Goal: Find specific page/section: Find specific page/section

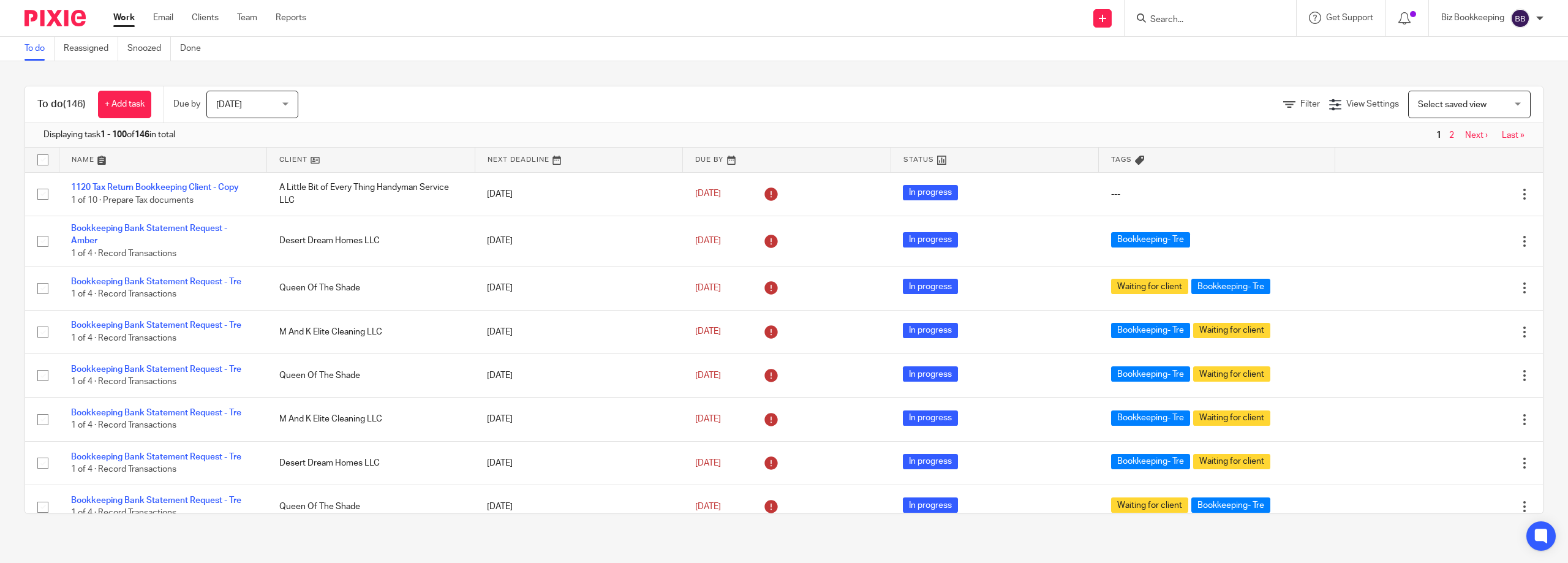
scroll to position [368, 0]
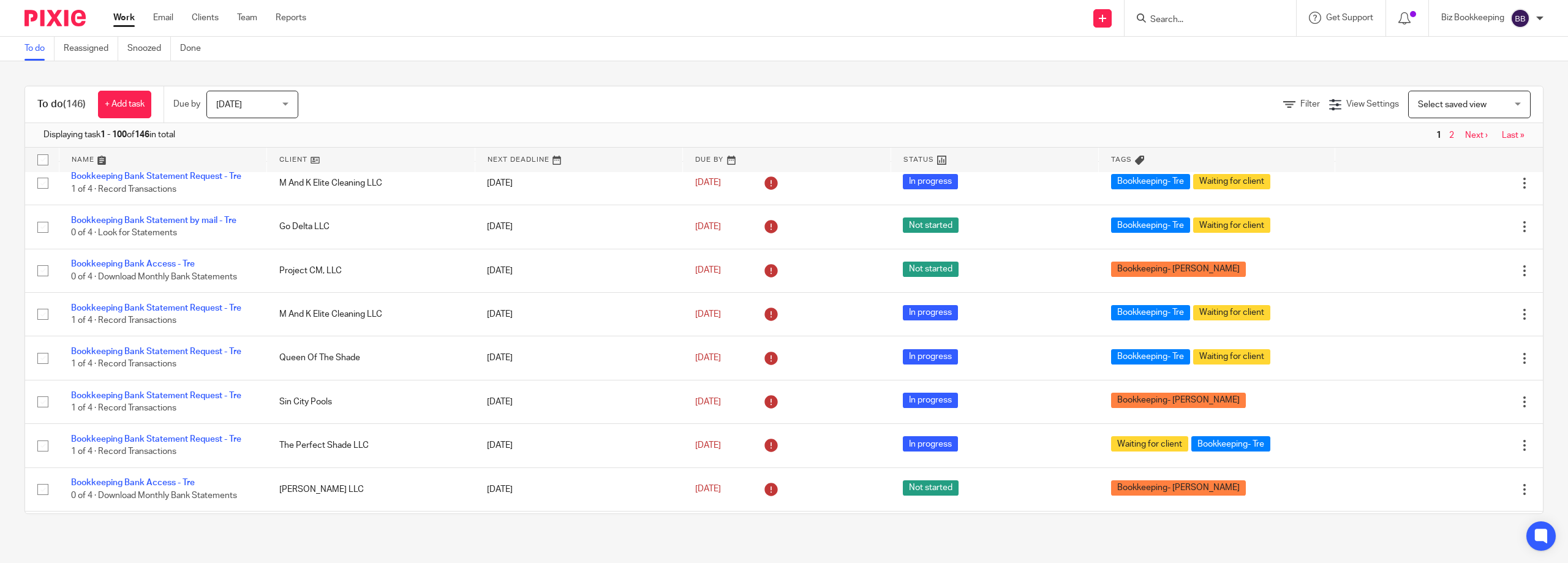
click at [1161, 17] on input "Search" at bounding box center [1204, 20] width 110 height 11
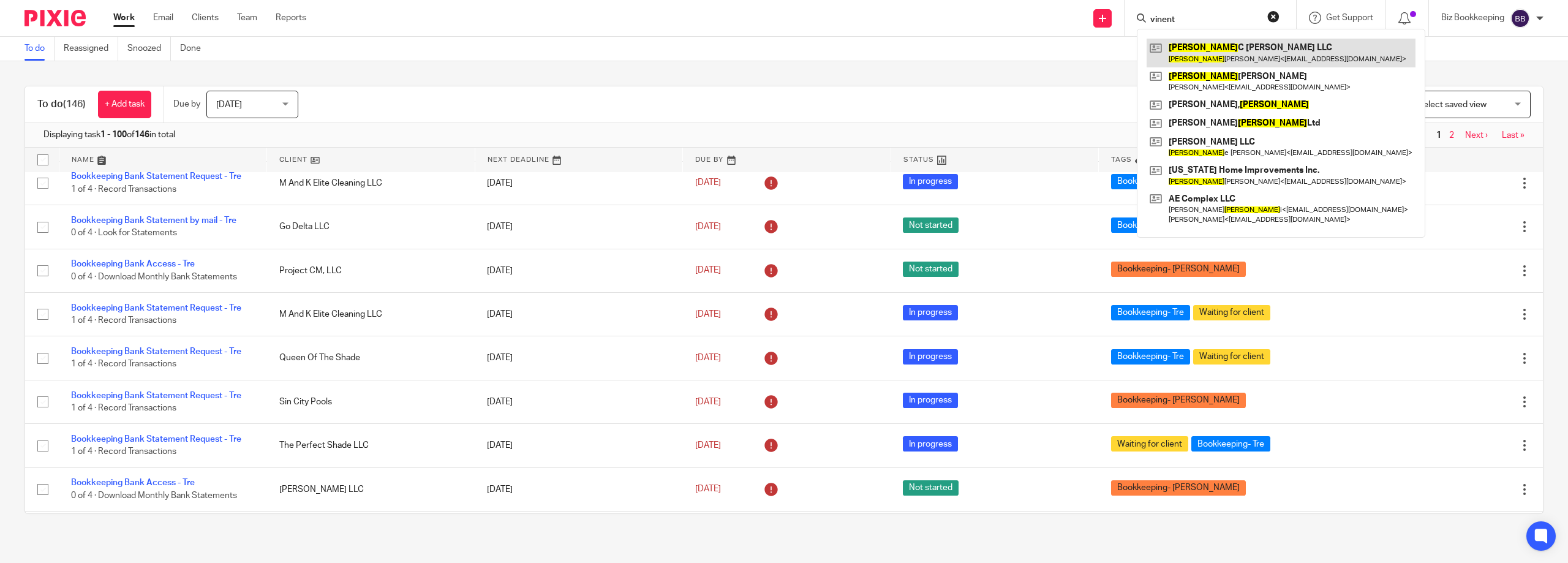
type input "vinent"
click at [1237, 65] on link at bounding box center [1281, 52] width 269 height 28
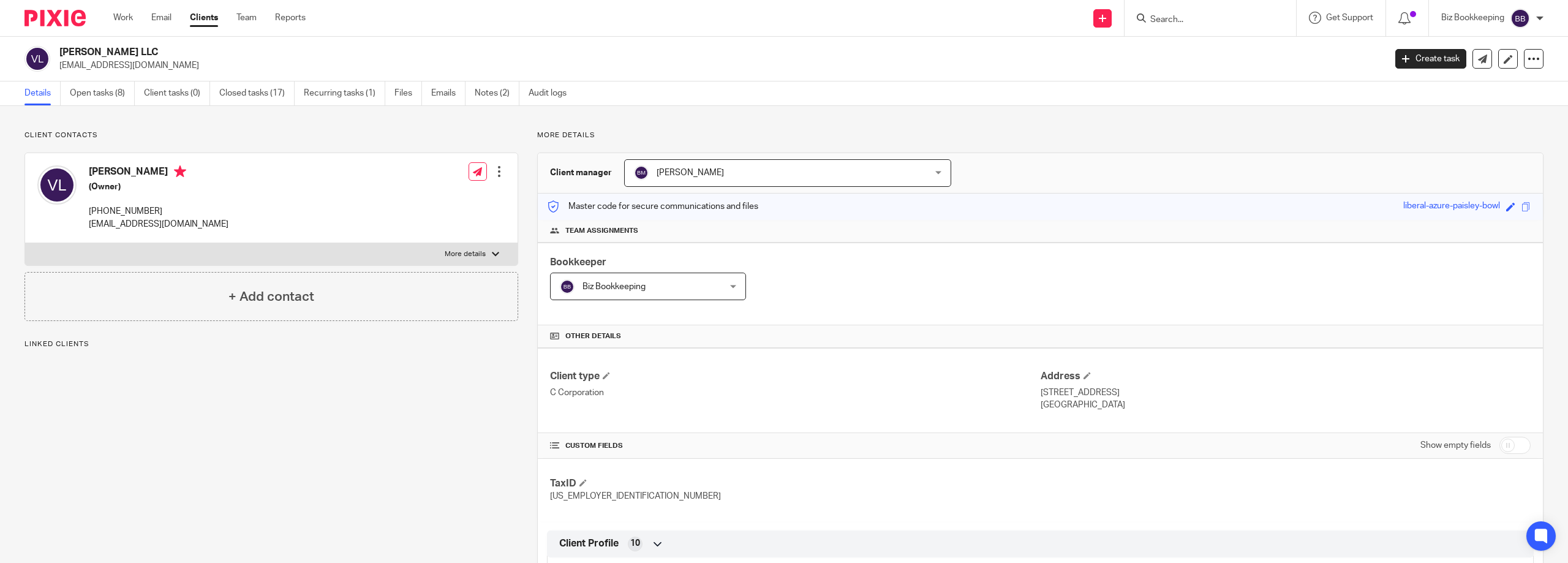
click at [1499, 441] on input "checkbox" at bounding box center [1514, 445] width 31 height 17
checkbox input "true"
click at [1173, 24] on input "Search" at bounding box center [1204, 20] width 110 height 11
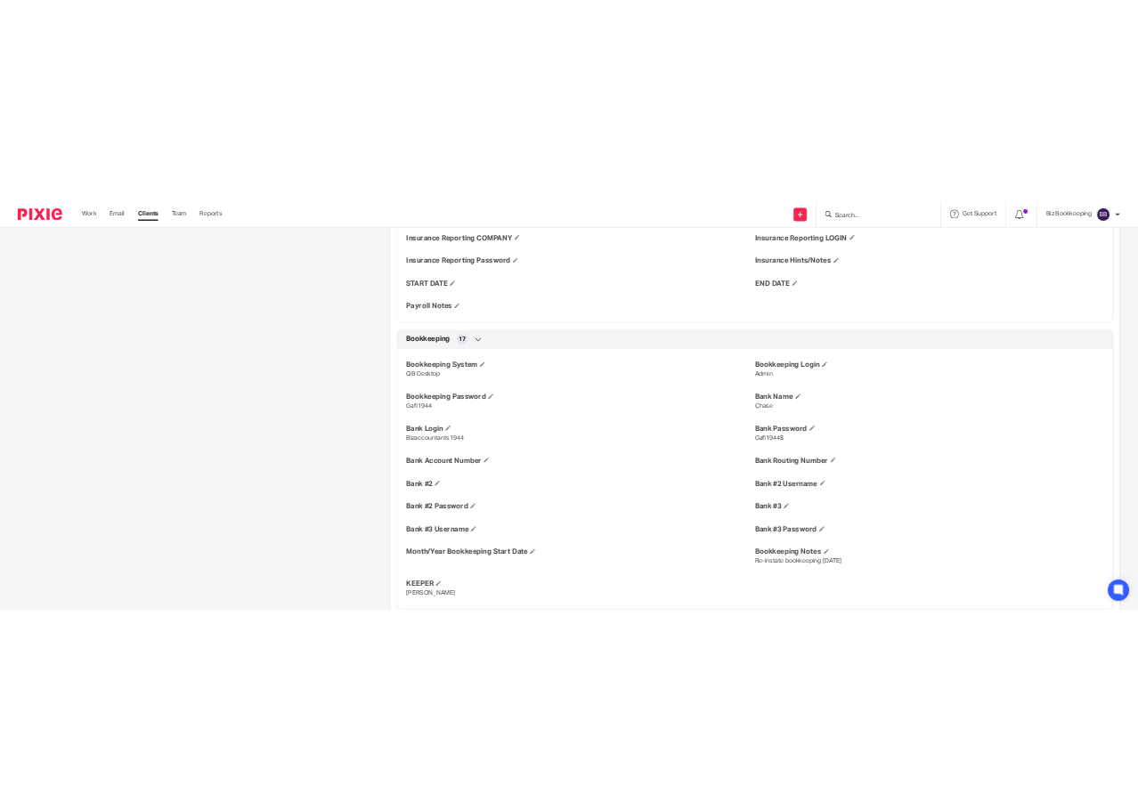
scroll to position [1692, 0]
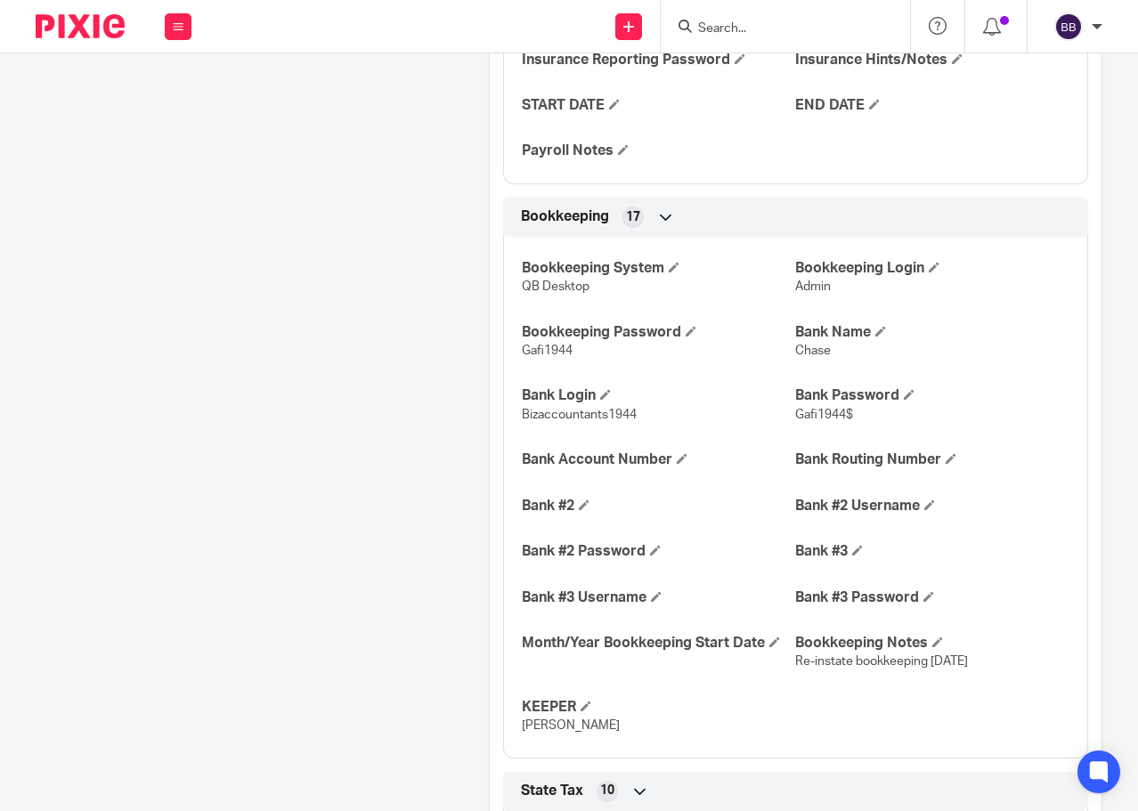
click at [709, 34] on input "Search" at bounding box center [776, 29] width 160 height 16
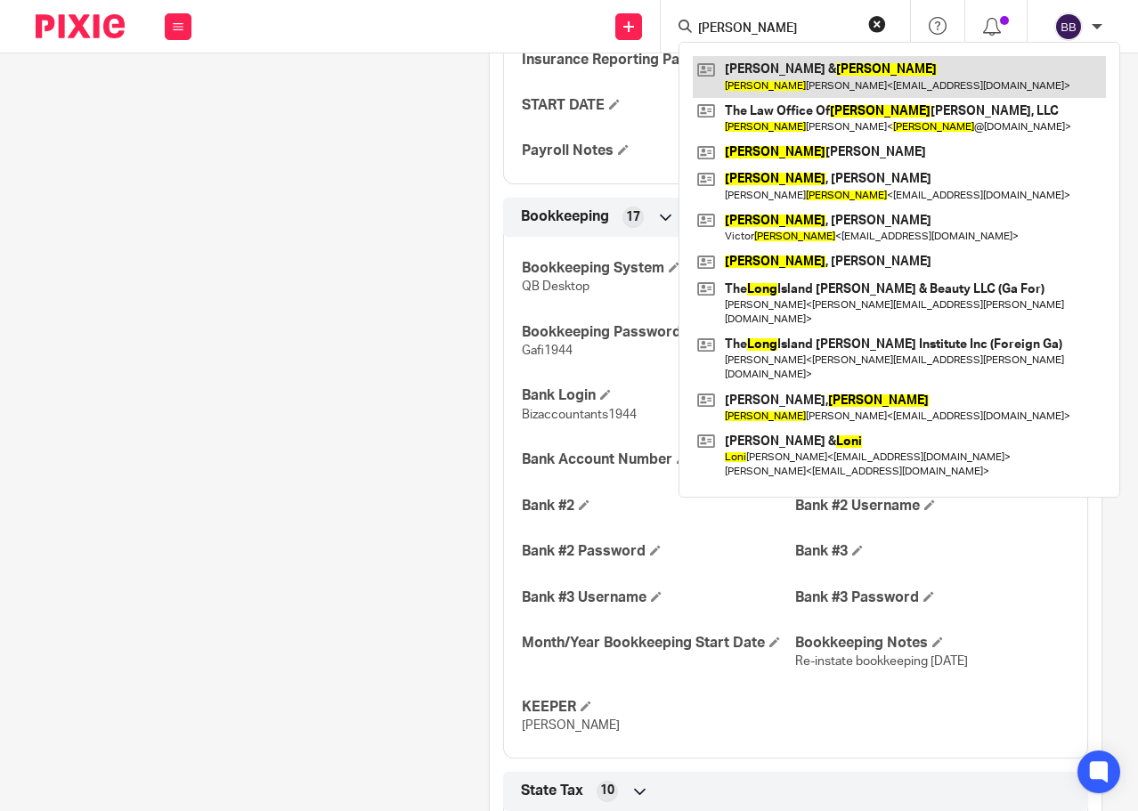
type input "lona"
click at [770, 74] on link at bounding box center [899, 76] width 413 height 41
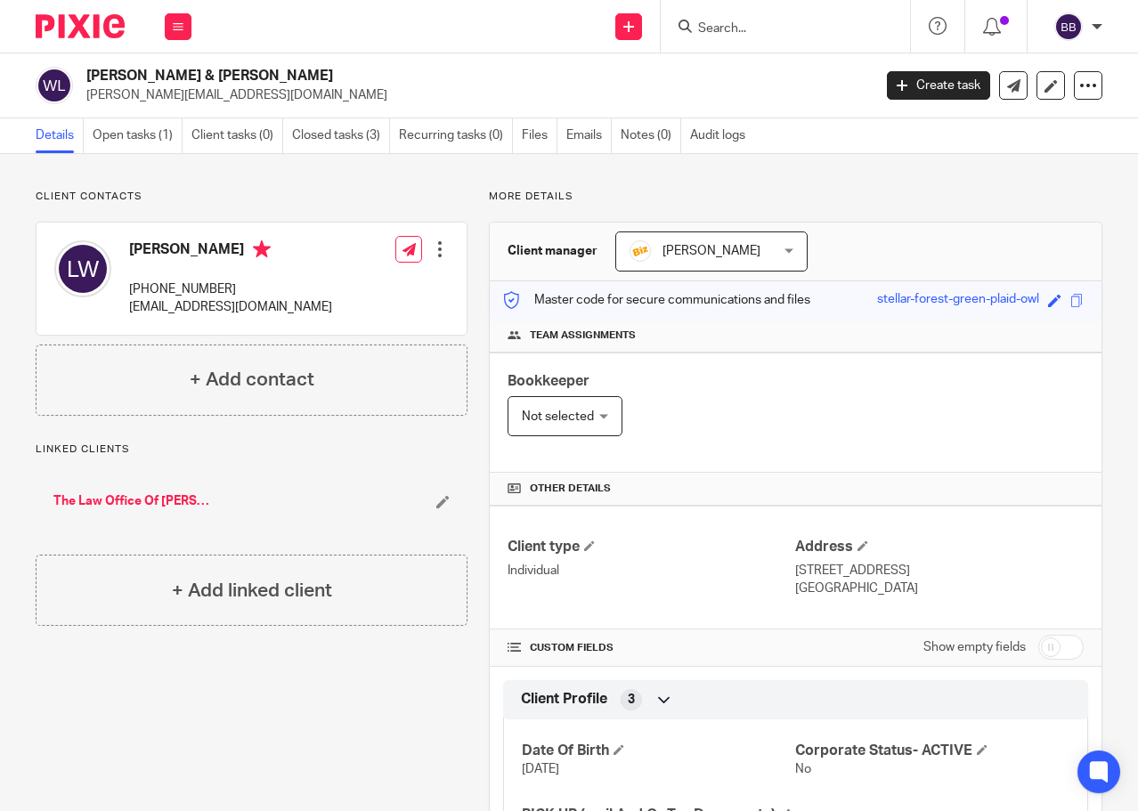
click at [741, 24] on input "Search" at bounding box center [776, 29] width 160 height 16
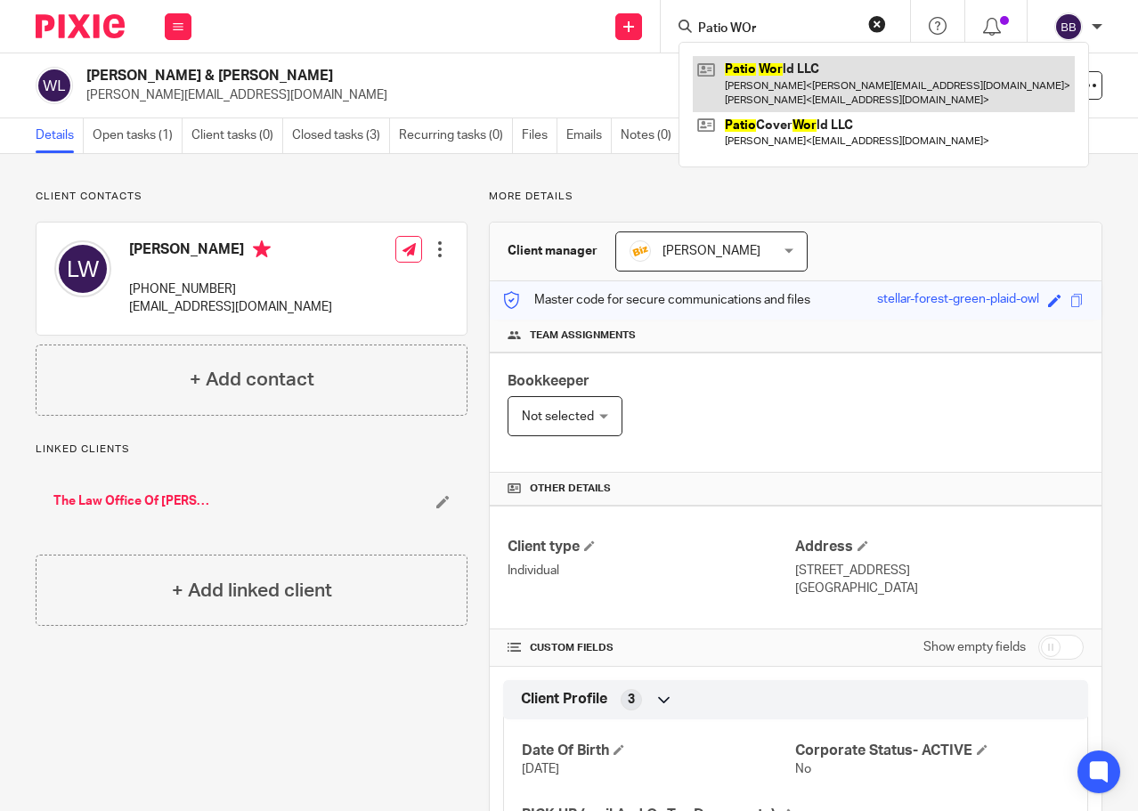
type input "Patio WOr"
click at [763, 63] on link at bounding box center [884, 83] width 382 height 55
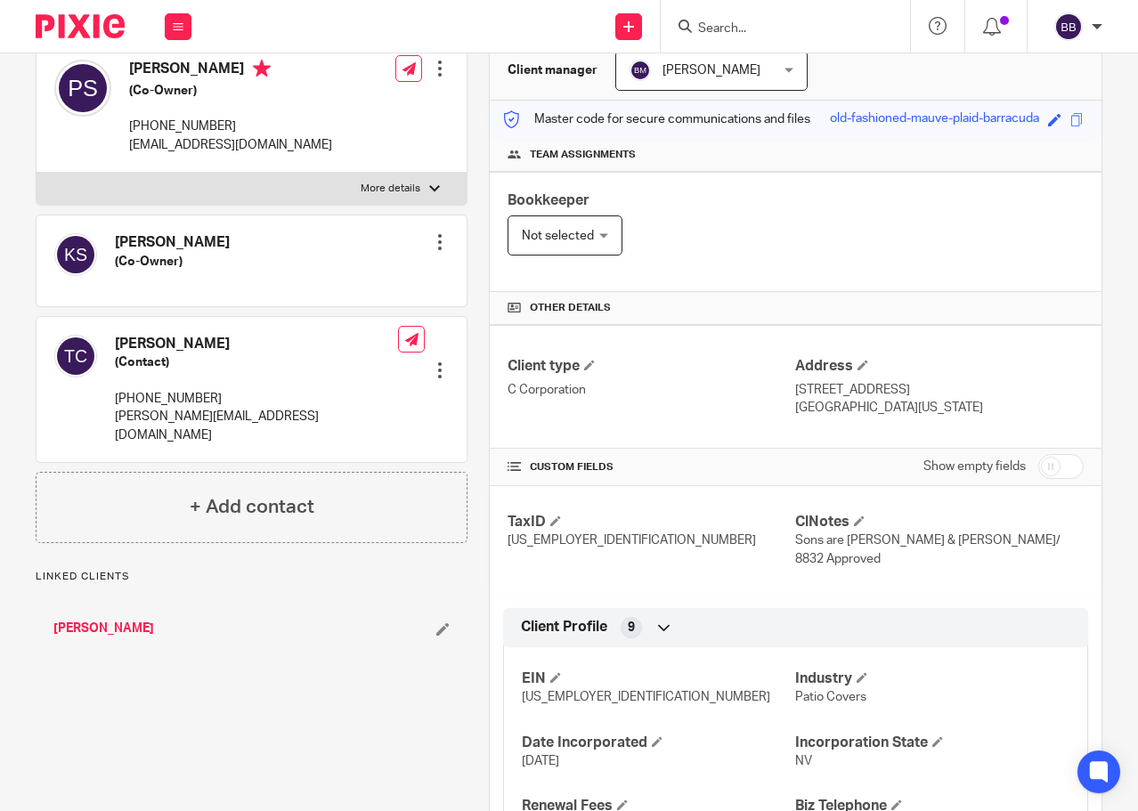
scroll to position [267, 0]
